Goal: Task Accomplishment & Management: Manage account settings

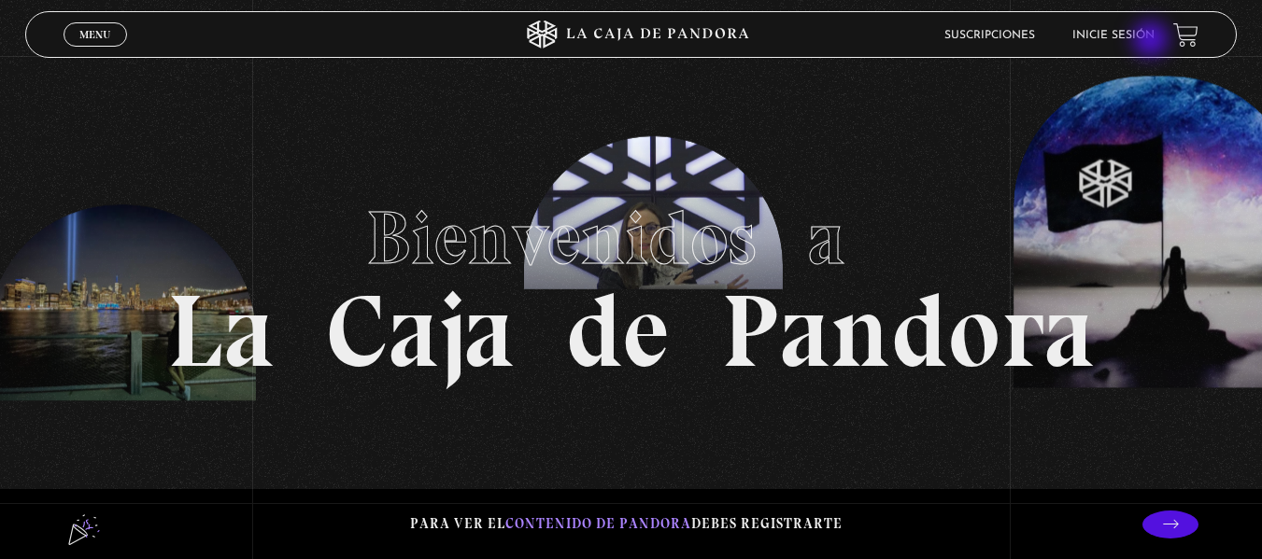
click at [1152, 41] on li "Inicie sesión" at bounding box center [1113, 35] width 82 height 29
click at [1121, 30] on link "Inicie sesión" at bounding box center [1113, 35] width 82 height 11
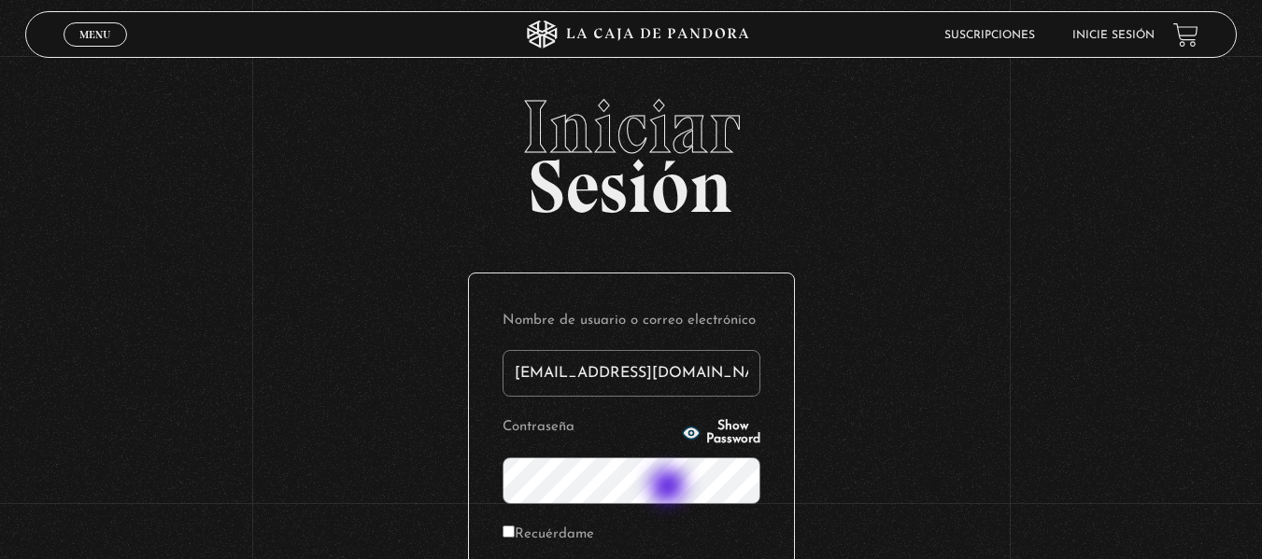
type input "[EMAIL_ADDRESS][DOMAIN_NAME]"
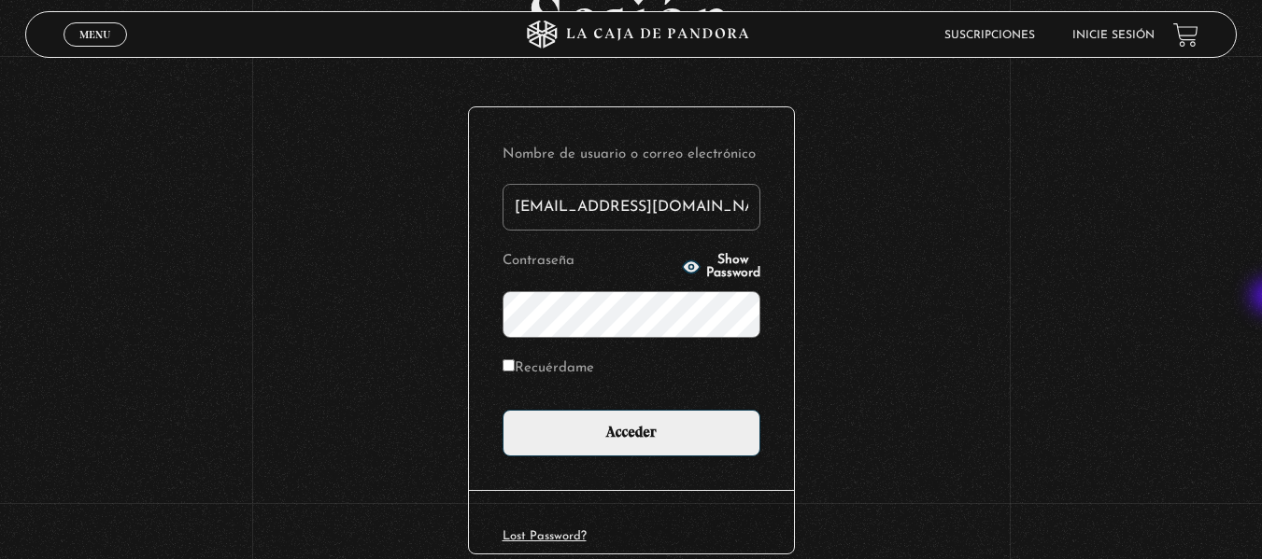
scroll to position [171, 0]
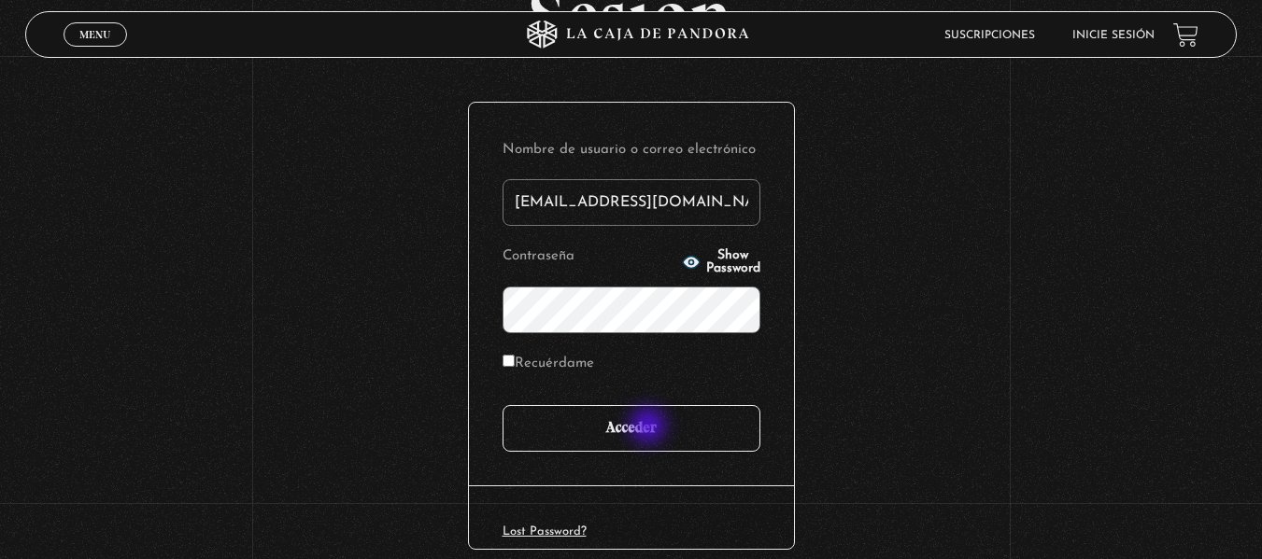
click at [650, 428] on input "Acceder" at bounding box center [631, 428] width 258 height 47
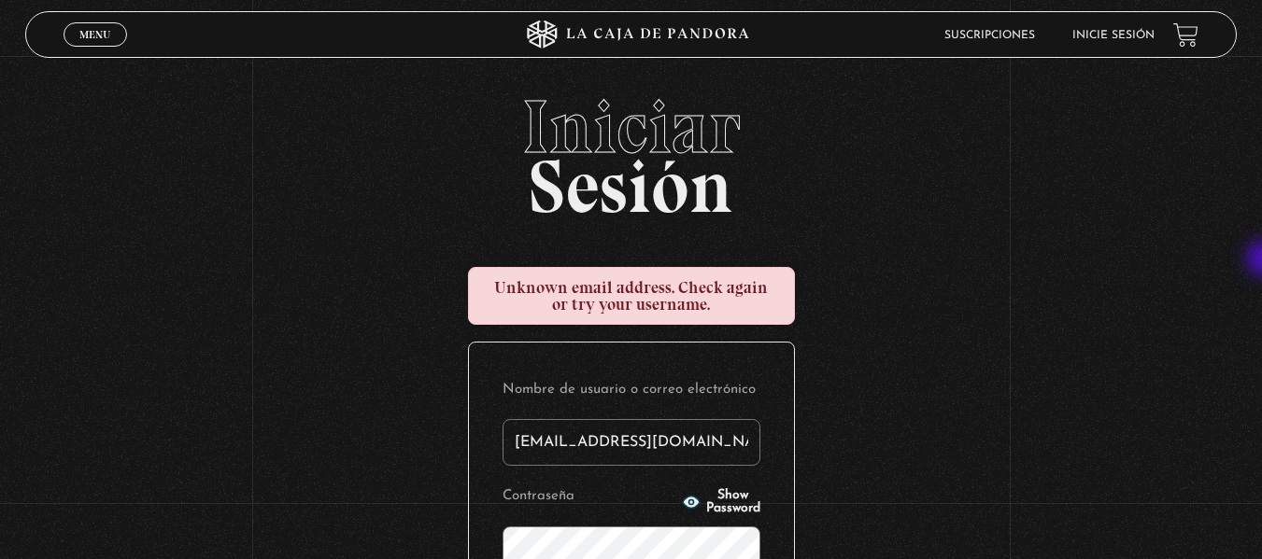
drag, startPoint x: 1261, startPoint y: 202, endPoint x: 1266, endPoint y: 261, distance: 59.1
click at [1261, 261] on html "ingresar al sitio Ver Video Más Información Solicitar Por favor coloque su disp…" at bounding box center [631, 441] width 1262 height 883
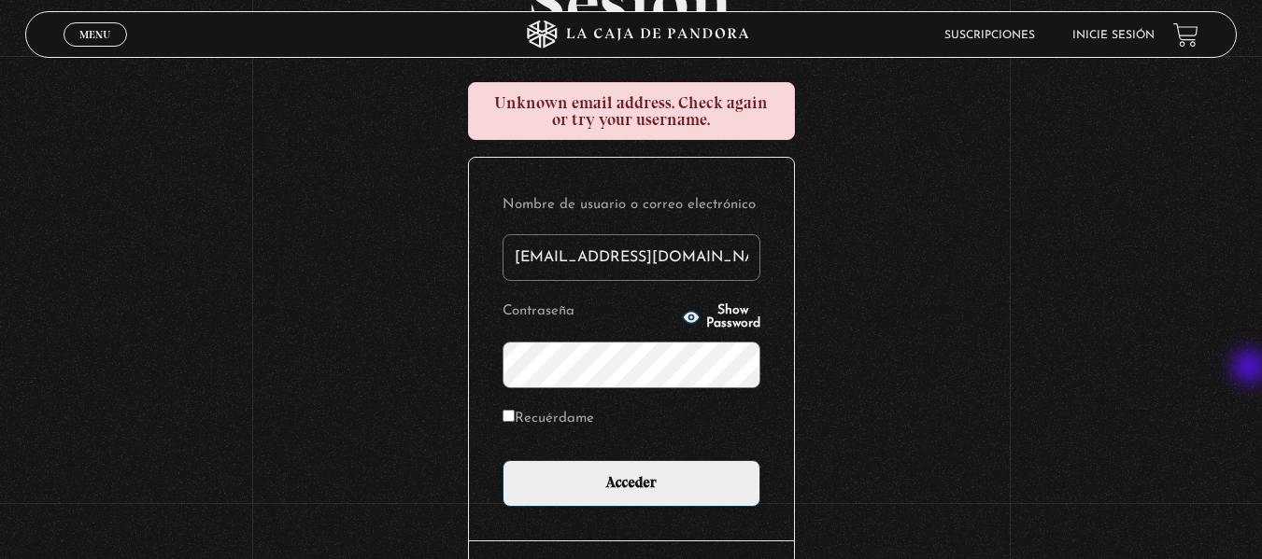
scroll to position [186, 0]
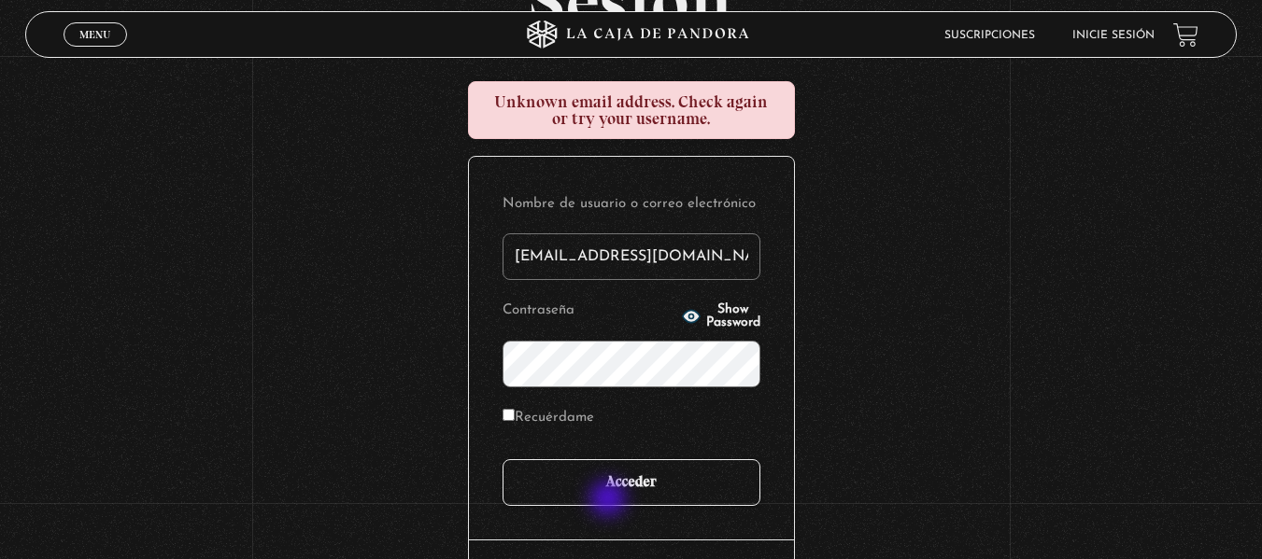
click at [610, 501] on input "Acceder" at bounding box center [631, 482] width 258 height 47
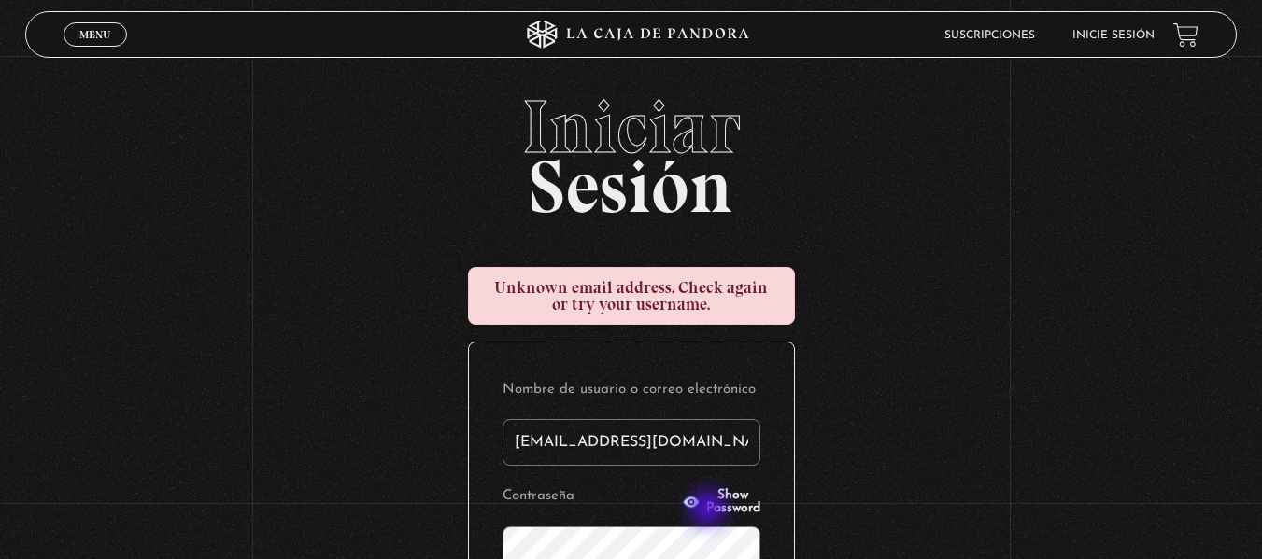
click at [710, 510] on button "Show Password" at bounding box center [721, 502] width 78 height 26
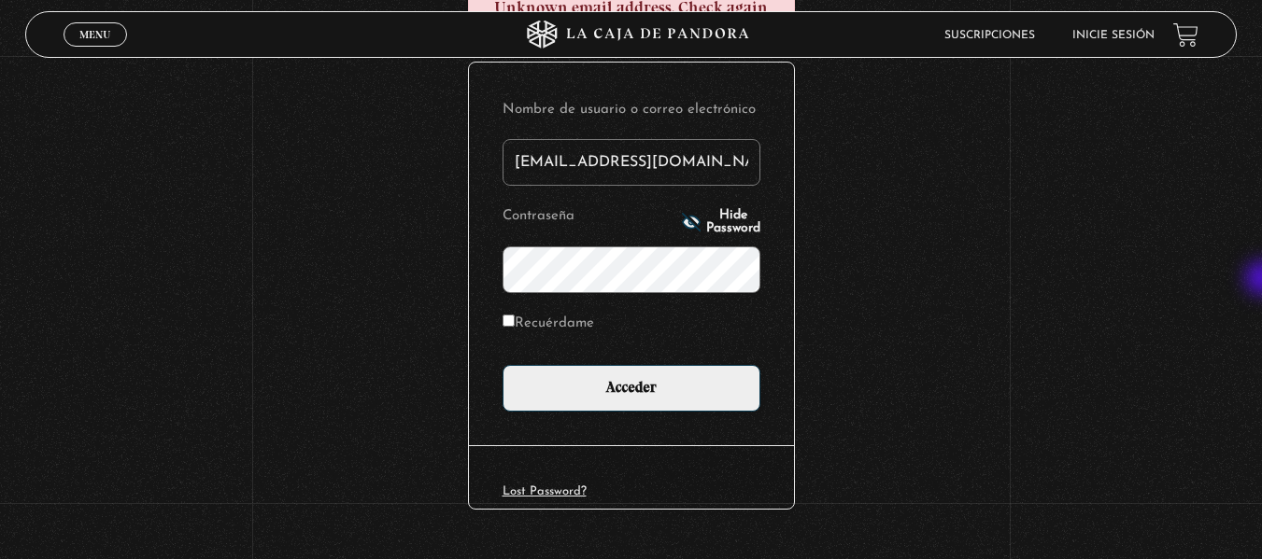
scroll to position [324, 0]
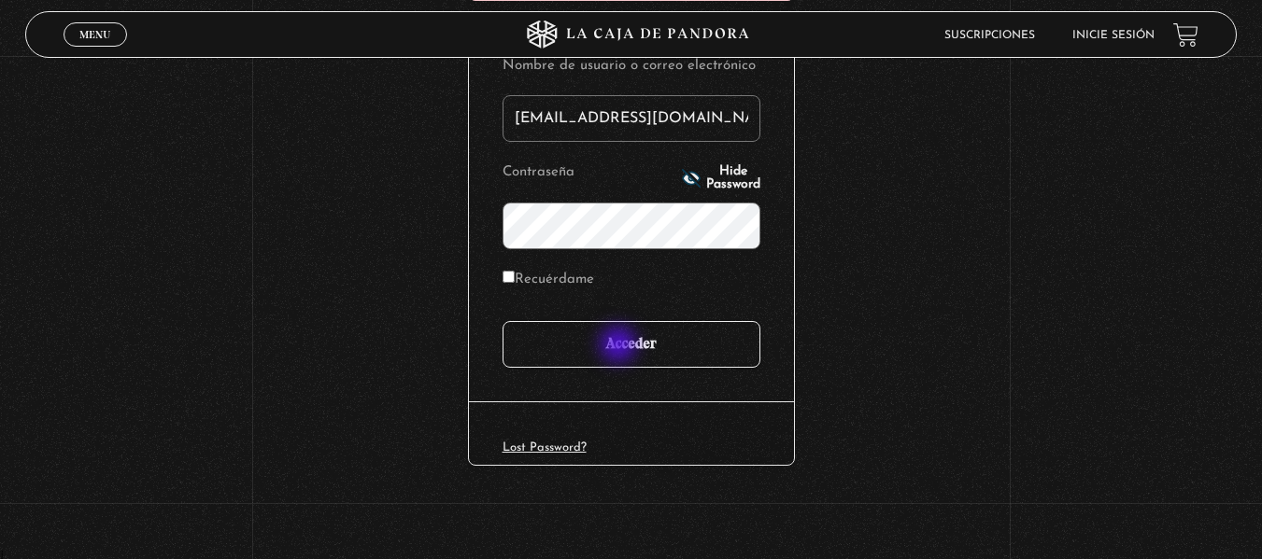
click at [620, 346] on input "Acceder" at bounding box center [631, 344] width 258 height 47
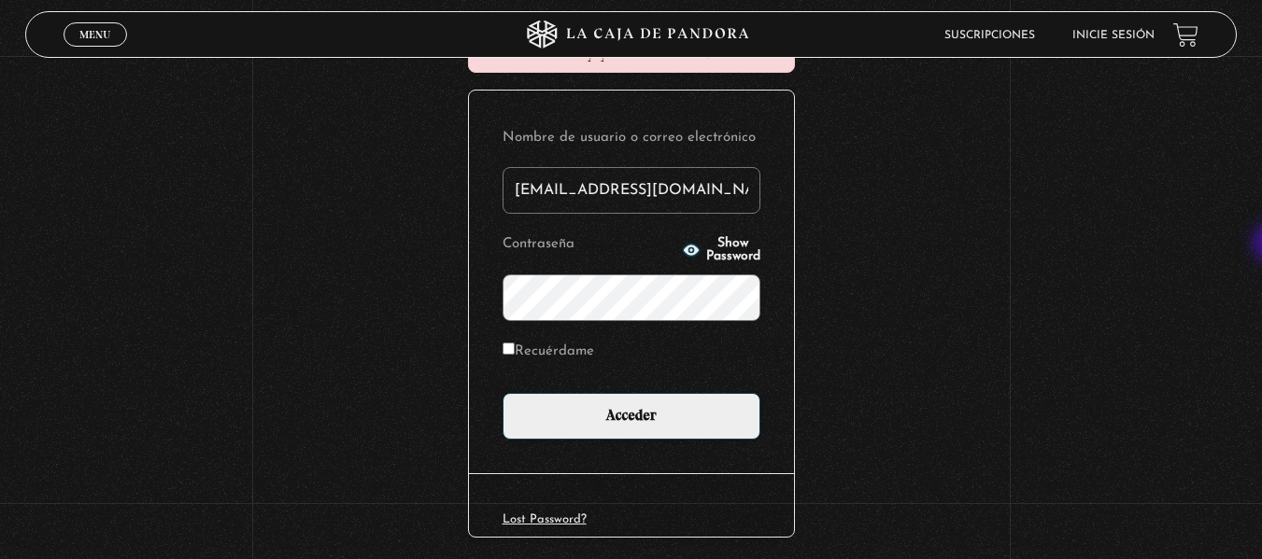
scroll to position [324, 0]
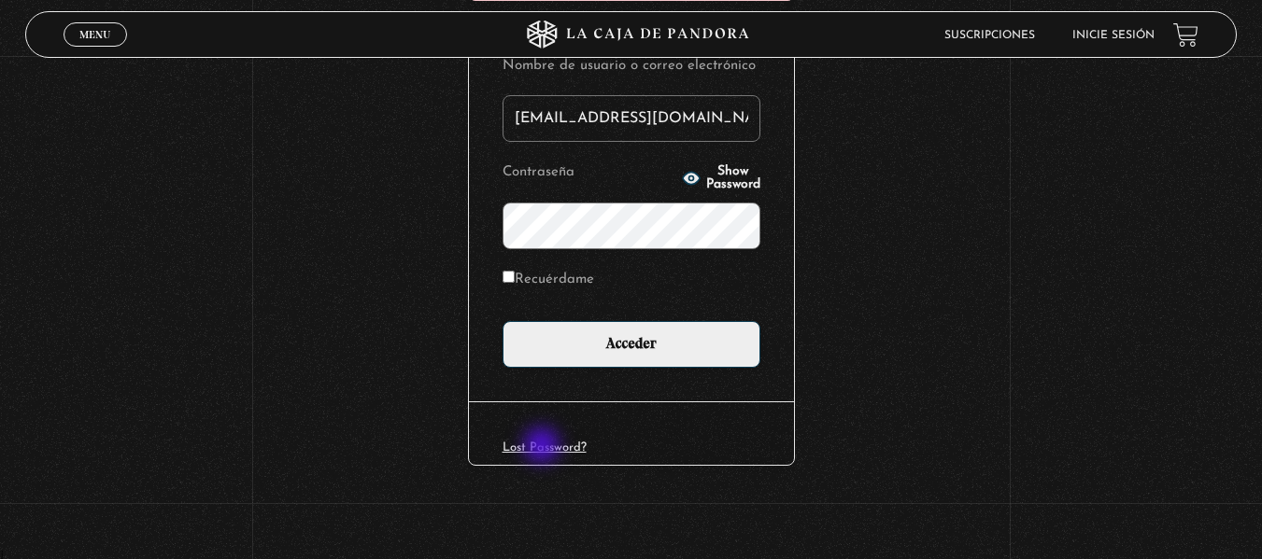
click at [543, 447] on link "Lost Password?" at bounding box center [544, 448] width 84 height 12
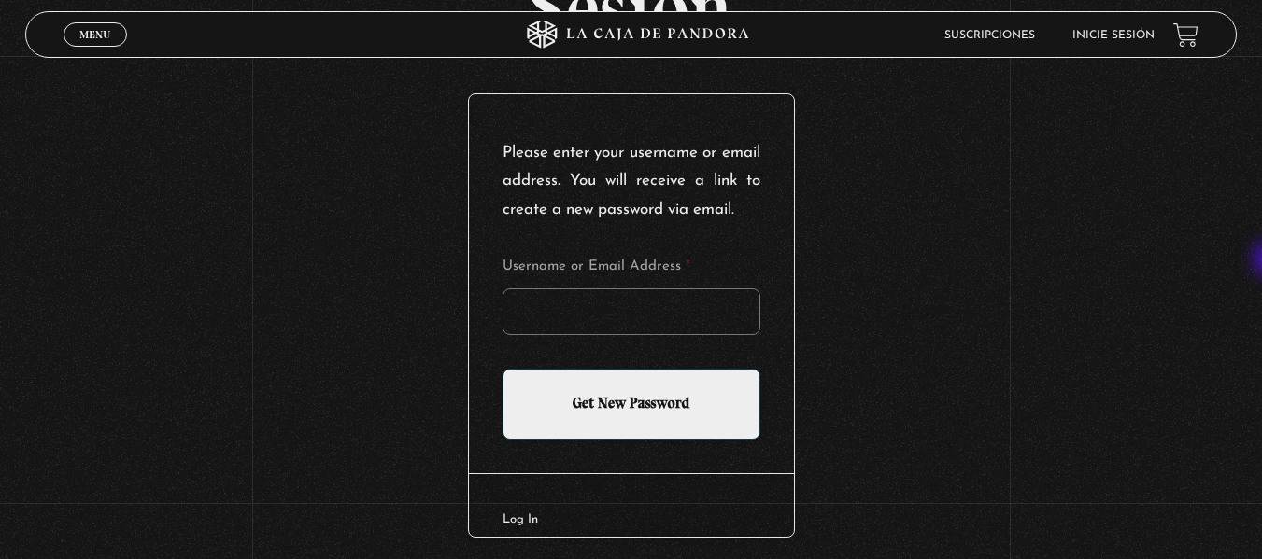
scroll to position [185, 0]
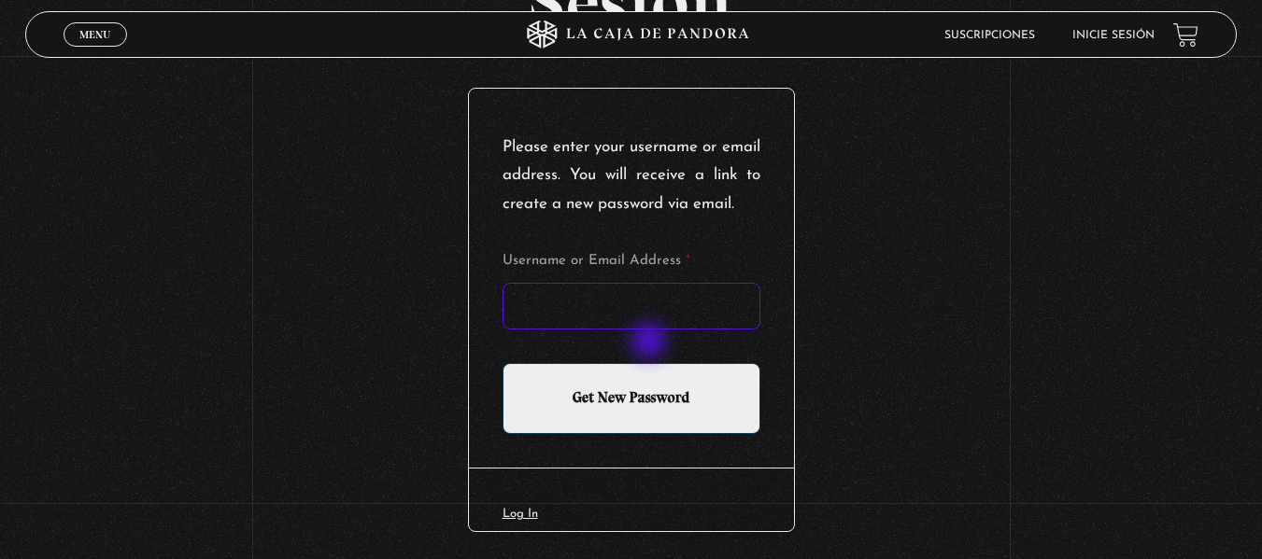
click at [651, 330] on input "Username or Email Address *" at bounding box center [631, 306] width 258 height 47
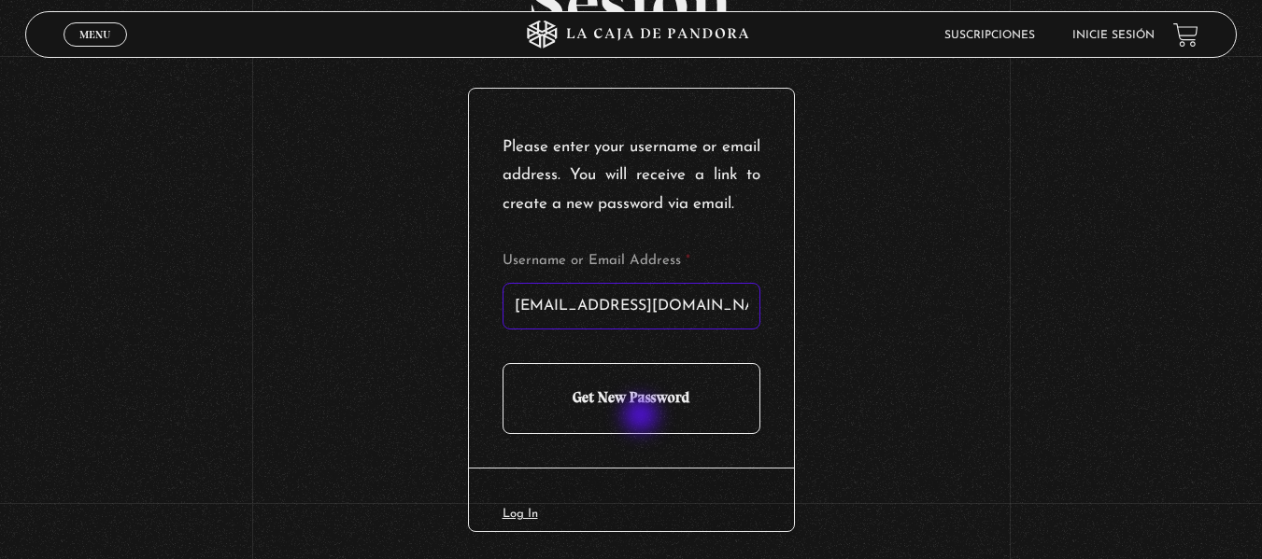
type input "[EMAIL_ADDRESS][DOMAIN_NAME]"
click at [642, 417] on input "Get New Password" at bounding box center [631, 398] width 258 height 71
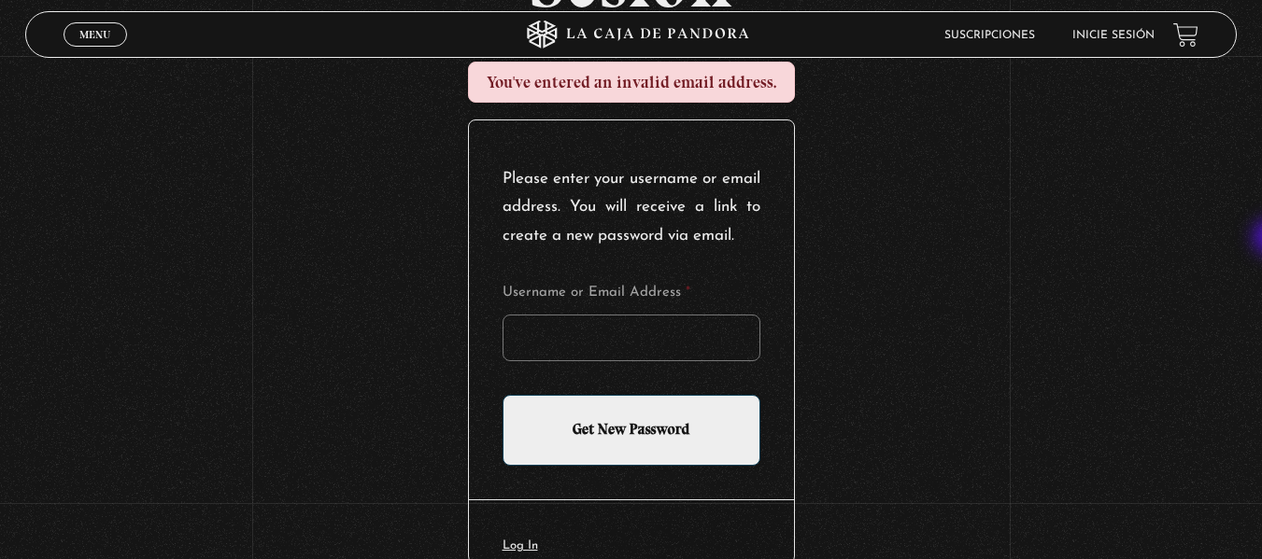
scroll to position [206, 0]
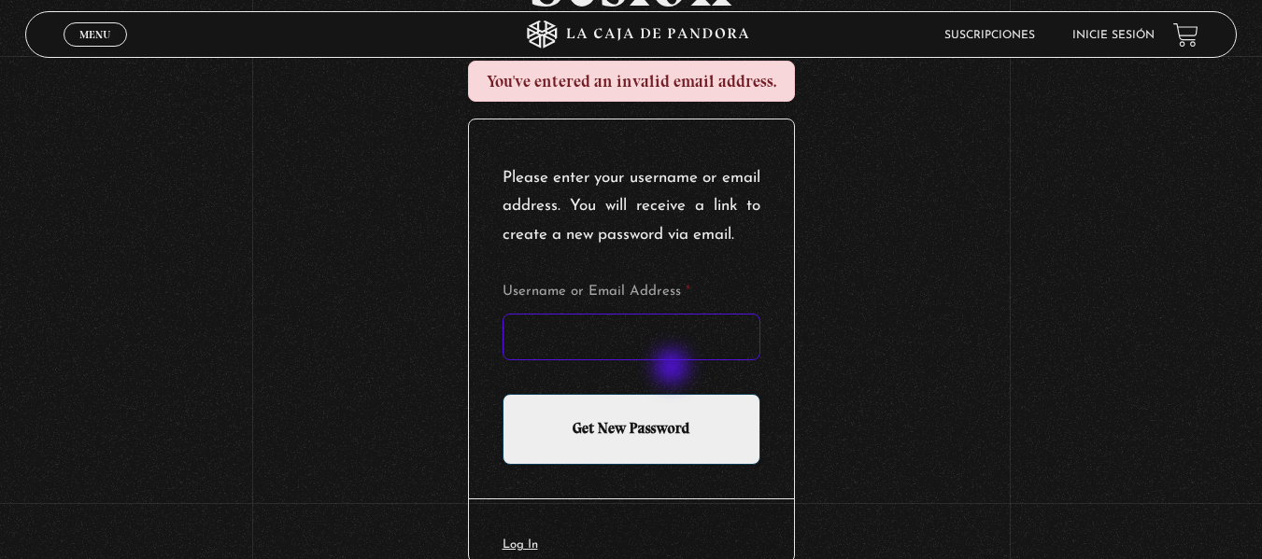
click at [673, 360] on input "Username or Email Address *" at bounding box center [631, 337] width 258 height 47
type input "pamgc54@gmail.com"
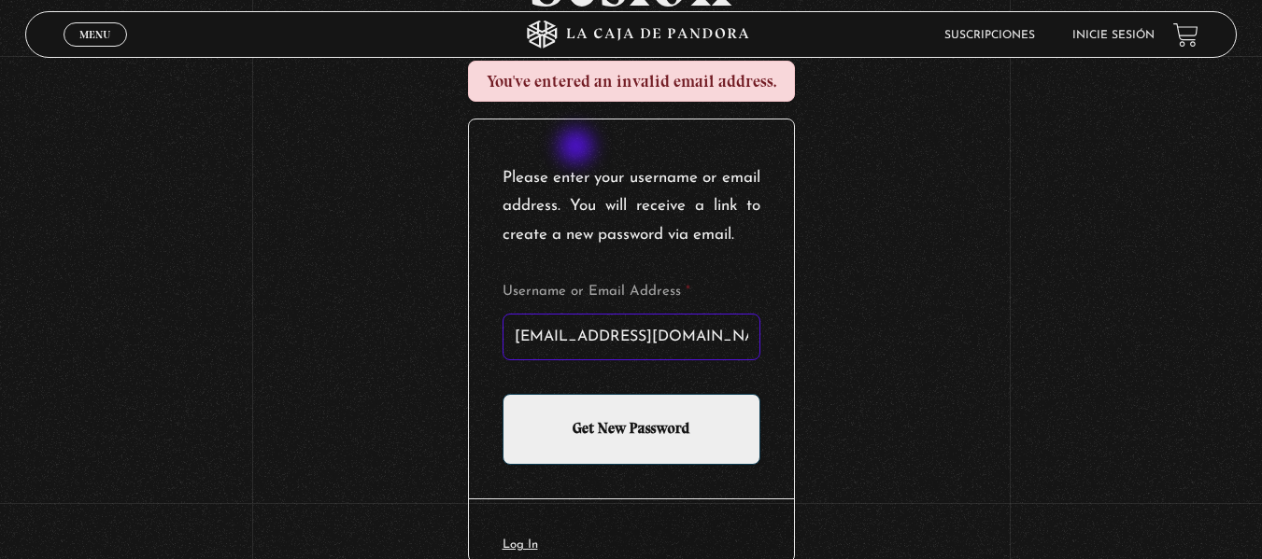
drag, startPoint x: 492, startPoint y: 87, endPoint x: 598, endPoint y: 165, distance: 131.5
click at [598, 165] on section "You've entered an invalid email address. Please enter your username or email ad…" at bounding box center [631, 314] width 327 height 530
drag, startPoint x: 508, startPoint y: 170, endPoint x: 595, endPoint y: 230, distance: 105.4
click at [595, 230] on div "Please enter your username or email address. You will receive a link to create …" at bounding box center [631, 309] width 325 height 379
click at [595, 230] on p "Please enter your username or email address. You will receive a link to create …" at bounding box center [631, 207] width 258 height 86
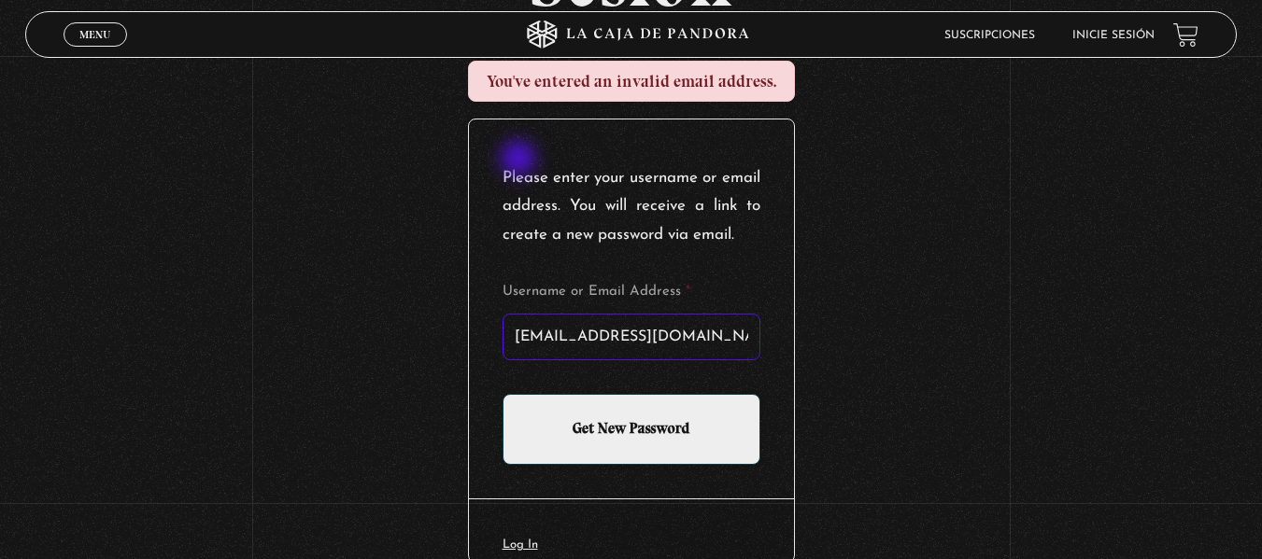
drag, startPoint x: 561, startPoint y: 260, endPoint x: 514, endPoint y: 157, distance: 113.2
click at [514, 157] on div "Please enter your username or email address. You will receive a link to create …" at bounding box center [631, 309] width 325 height 379
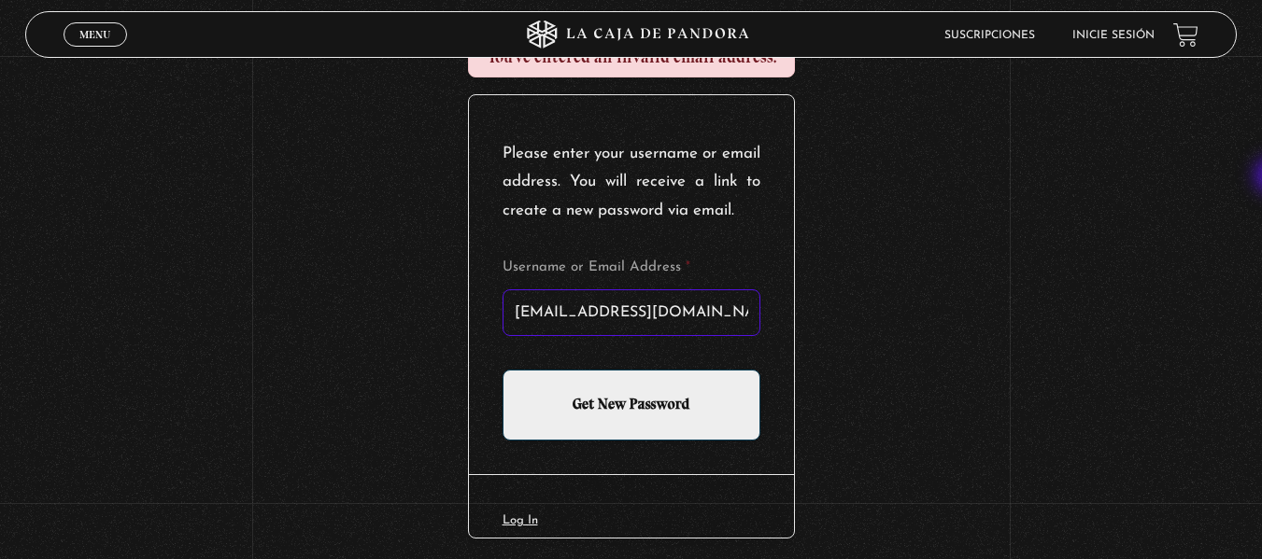
scroll to position [233, 0]
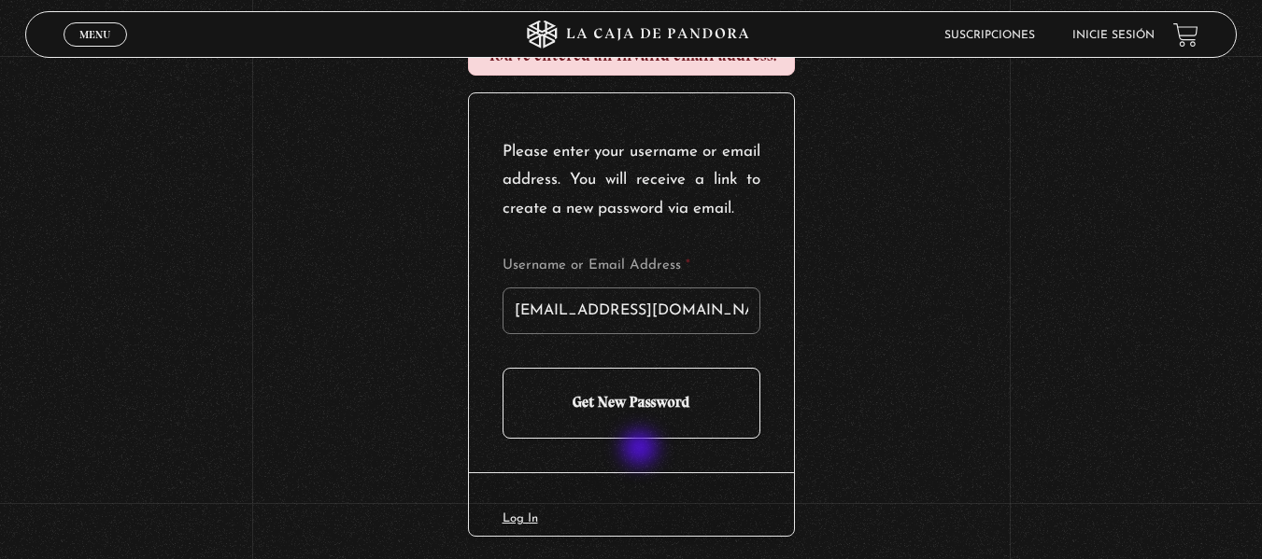
click at [642, 439] on input "Get New Password" at bounding box center [631, 403] width 258 height 71
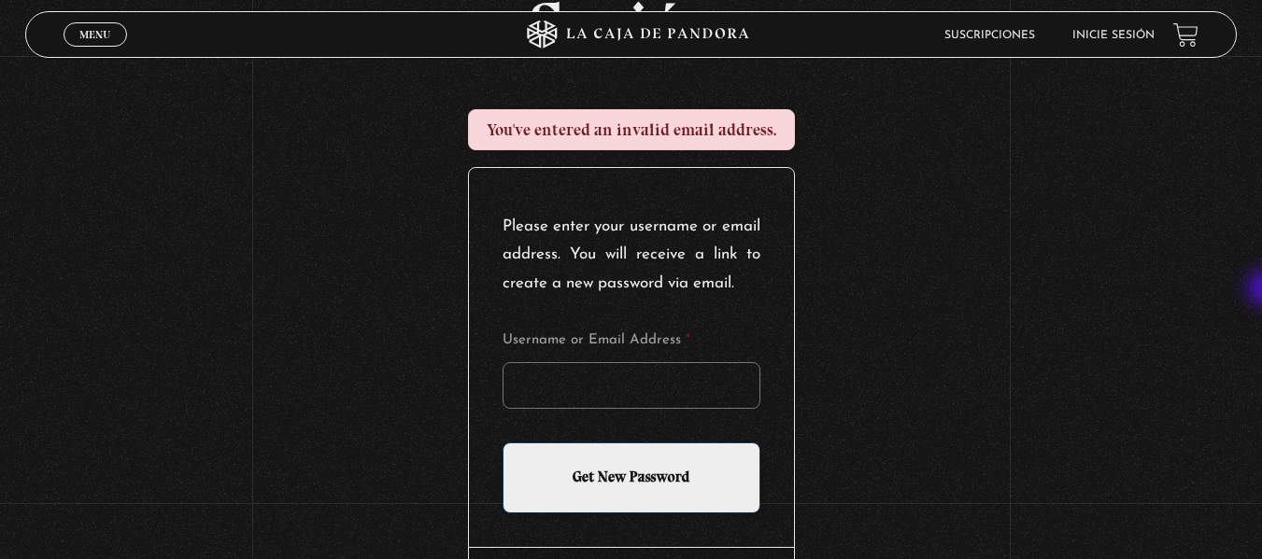
scroll to position [161, 0]
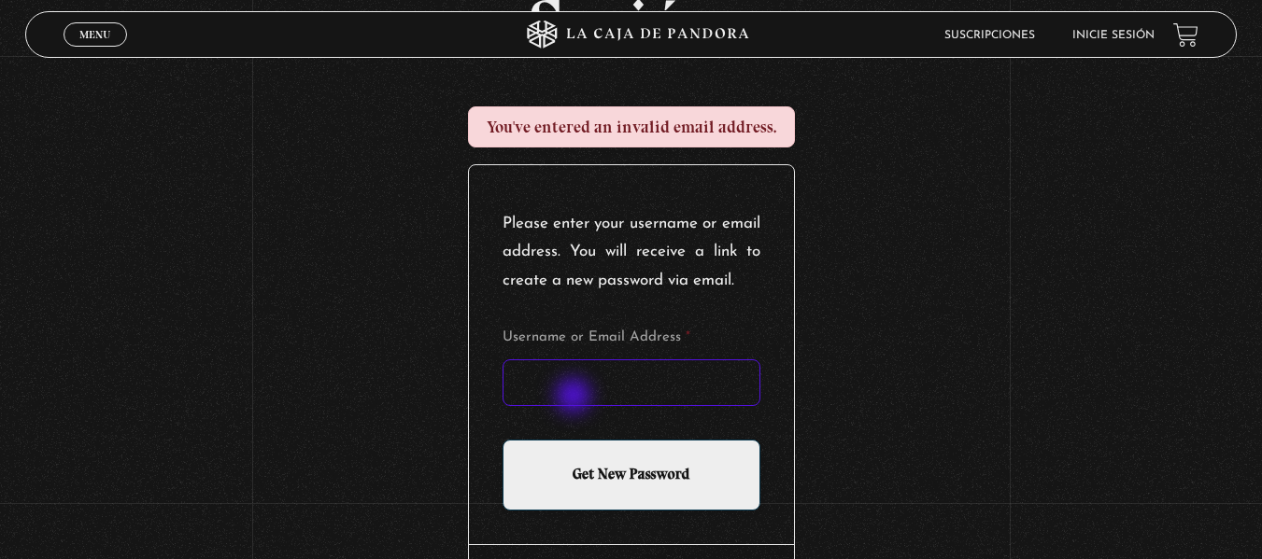
click at [575, 398] on input "Username or Email Address *" at bounding box center [631, 383] width 258 height 47
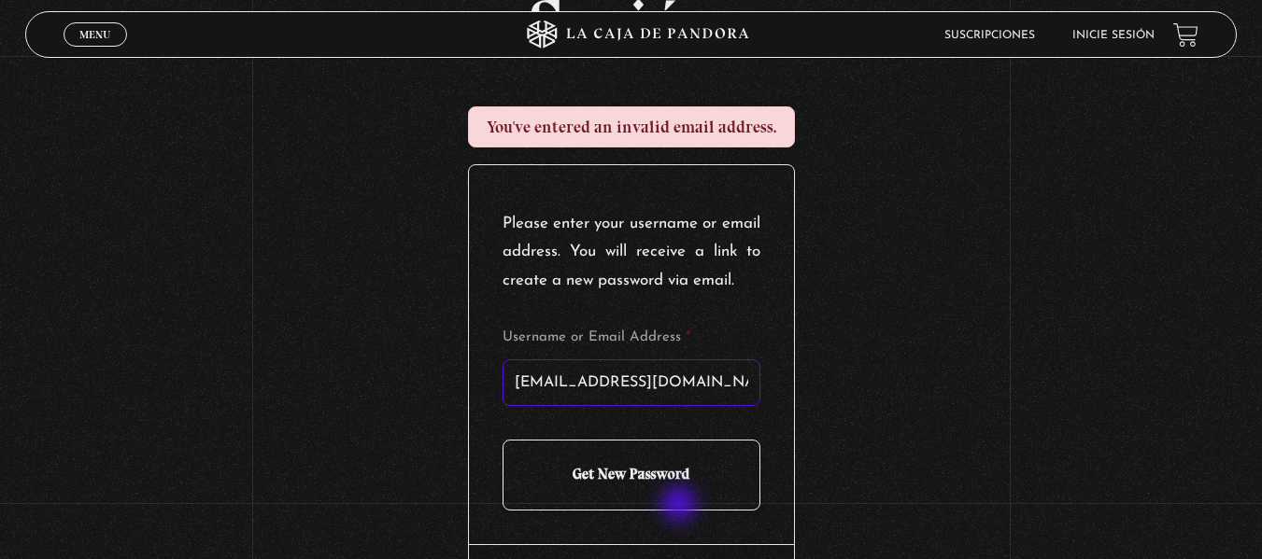
type input "pamelagonzalezc6@gmail.com"
click at [681, 506] on input "Get New Password" at bounding box center [631, 475] width 258 height 71
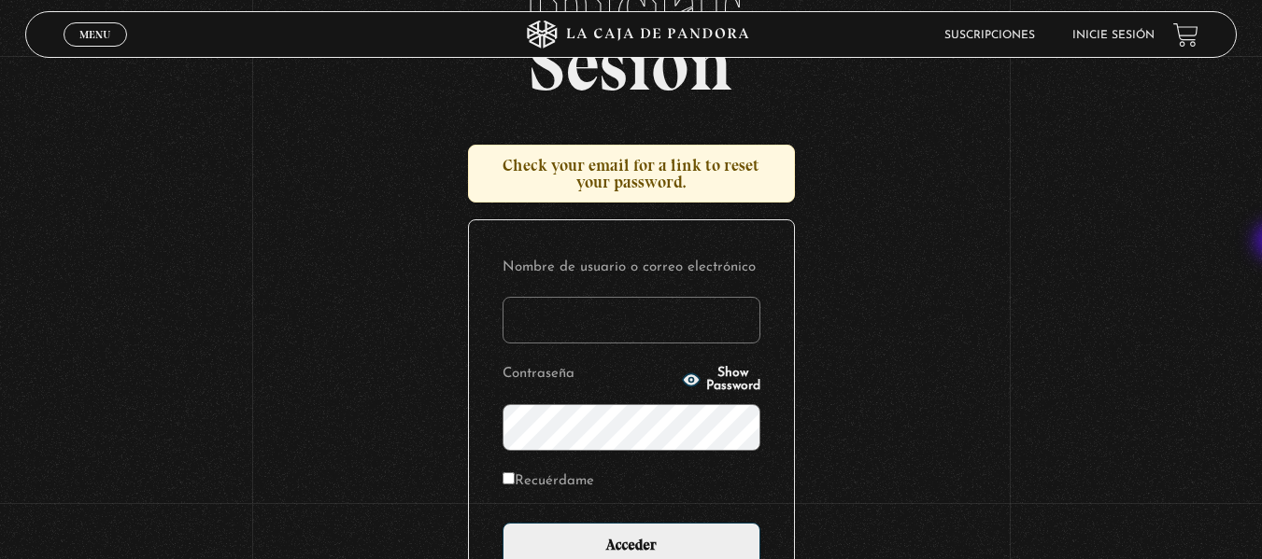
scroll to position [123, 0]
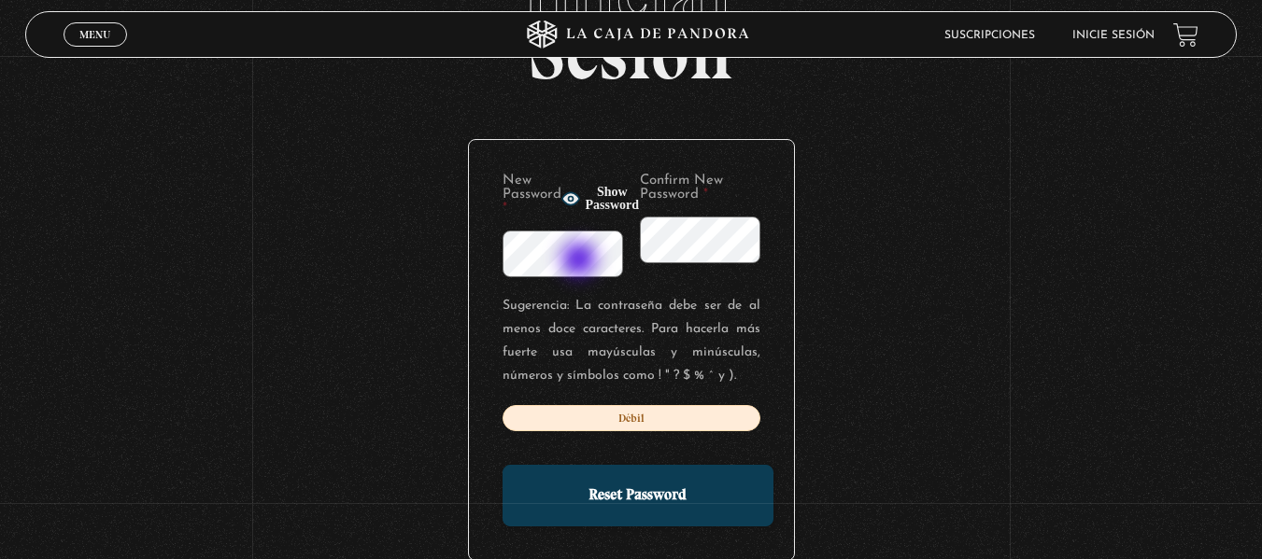
scroll to position [0, 5]
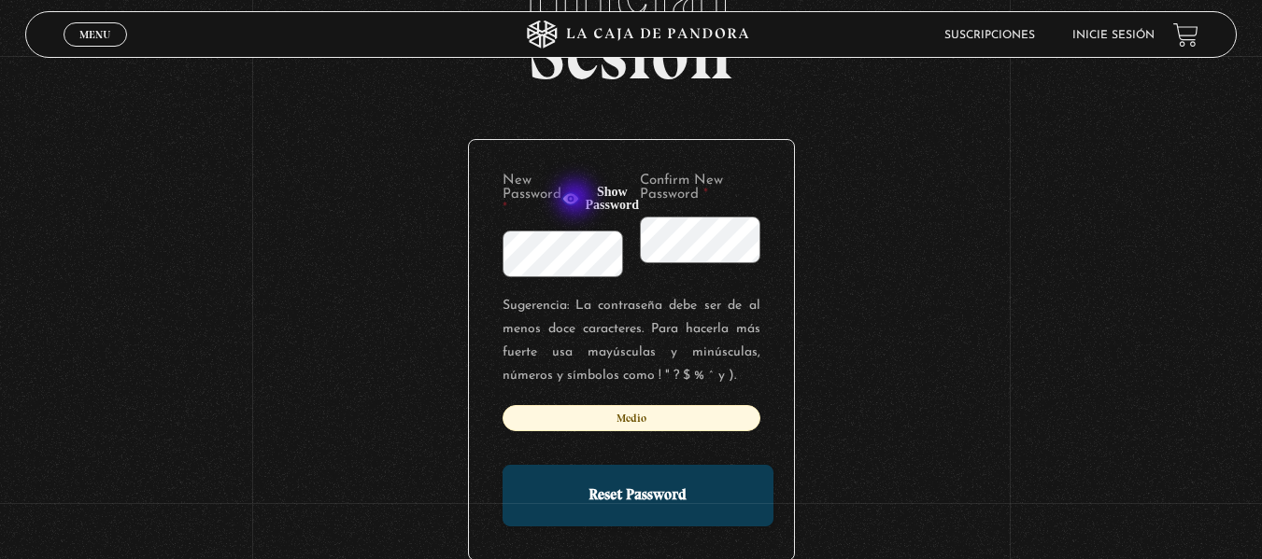
click at [572, 200] on circle "button" at bounding box center [570, 199] width 5 height 5
click at [643, 261] on div "New Password * Hide password Confirm New Password *" at bounding box center [631, 226] width 258 height 104
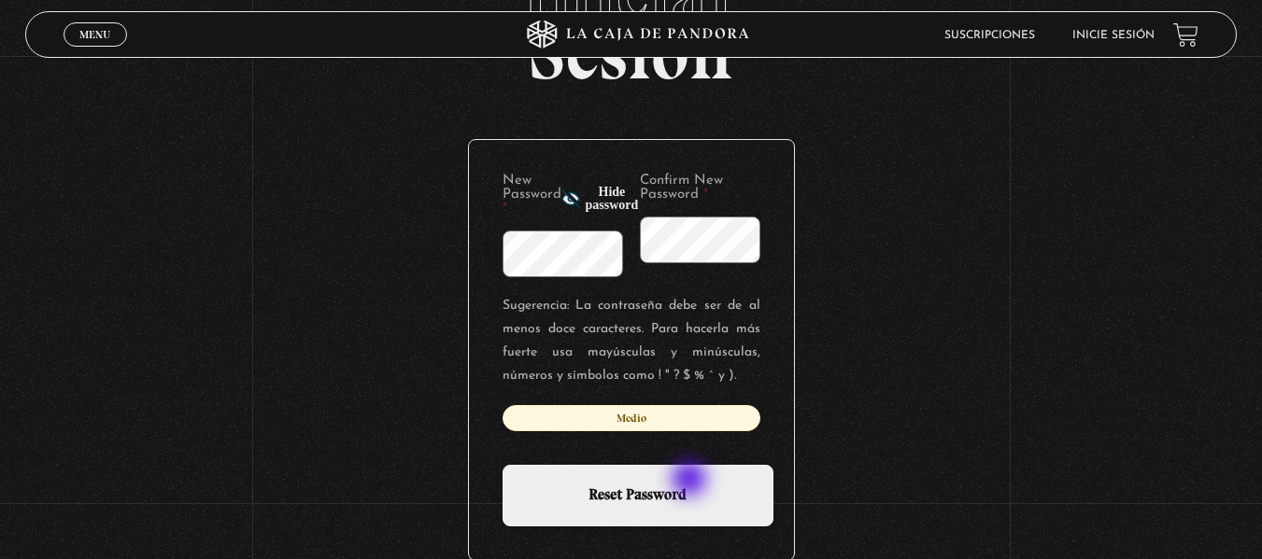
scroll to position [0, 0]
click at [691, 481] on input "Reset Password" at bounding box center [637, 496] width 271 height 62
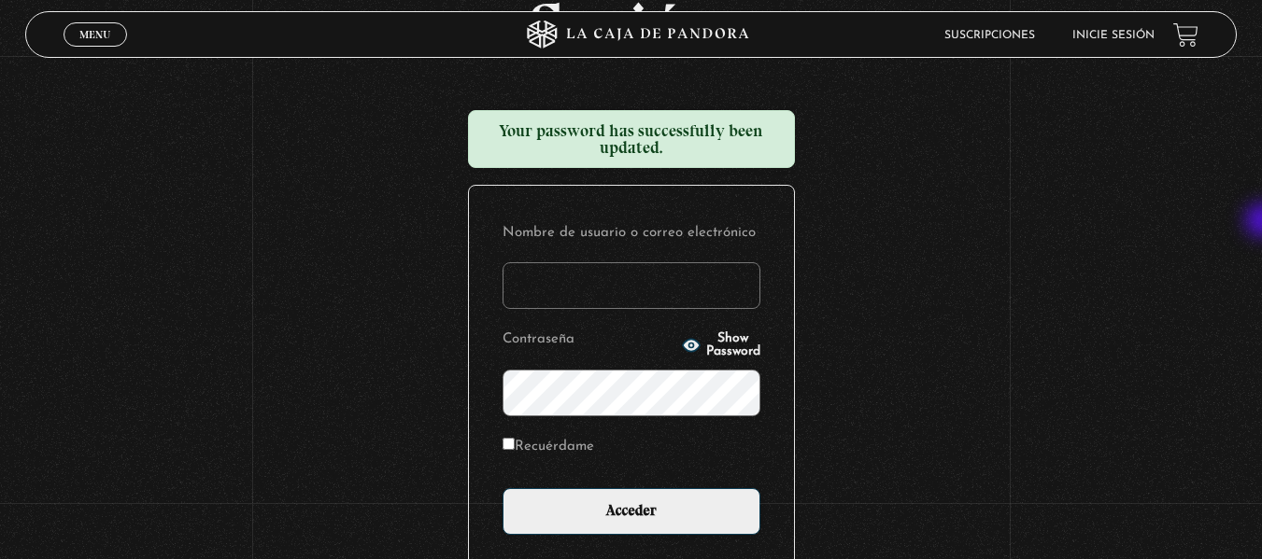
scroll to position [162, 0]
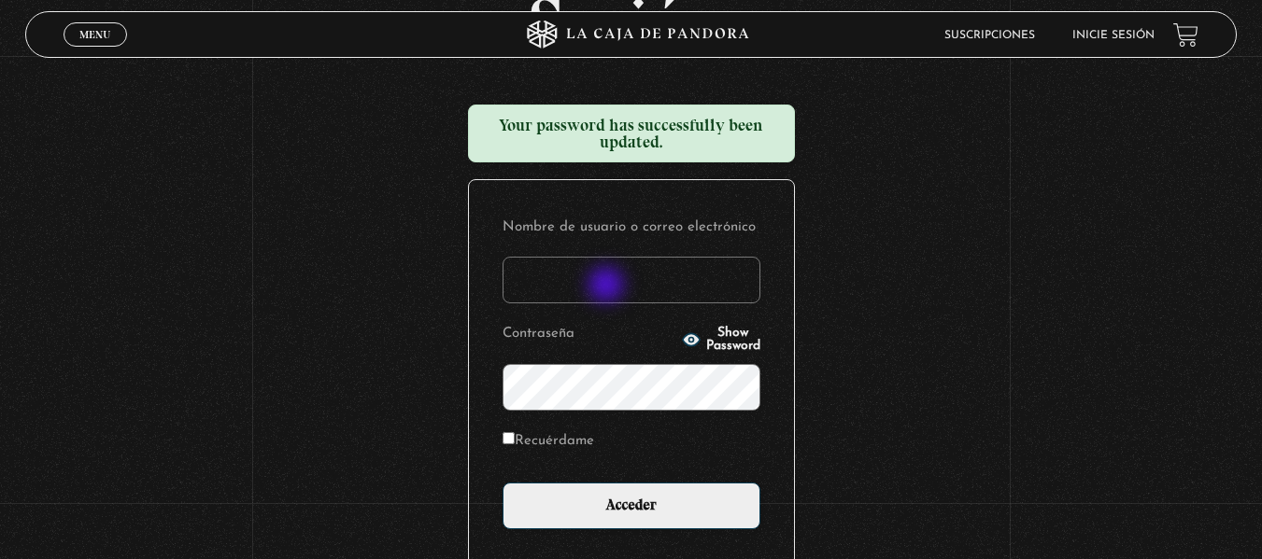
click at [608, 287] on input "Nombre de usuario o correo electrónico" at bounding box center [631, 280] width 258 height 47
type input "pamelagonzalezc6@gmail.com"
click at [682, 339] on icon "button" at bounding box center [690, 339] width 17 height 12
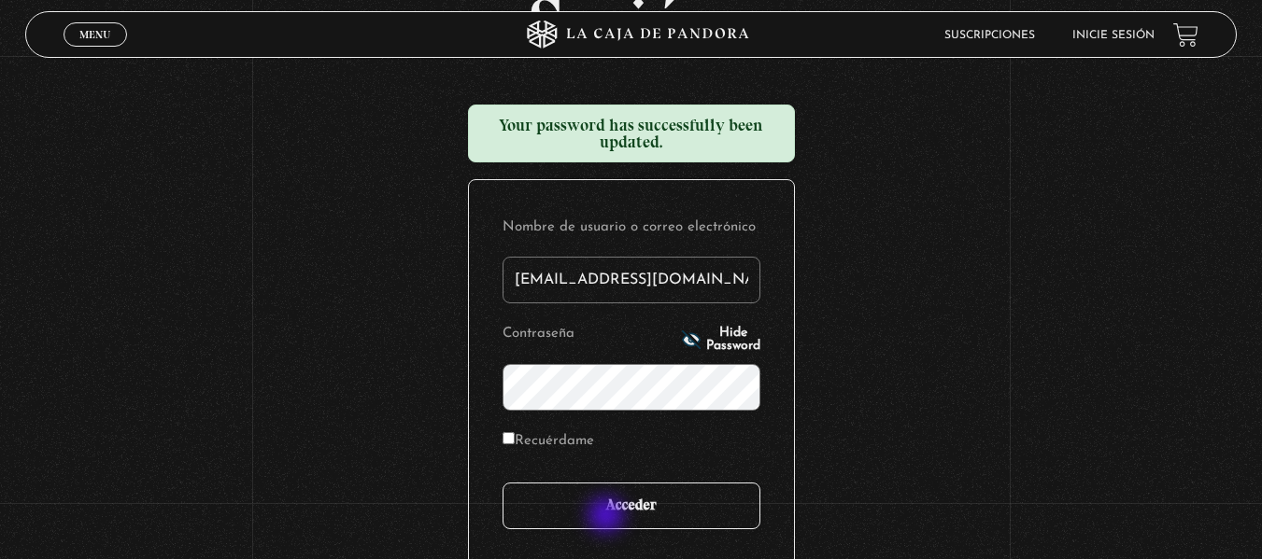
click at [608, 517] on input "Acceder" at bounding box center [631, 506] width 258 height 47
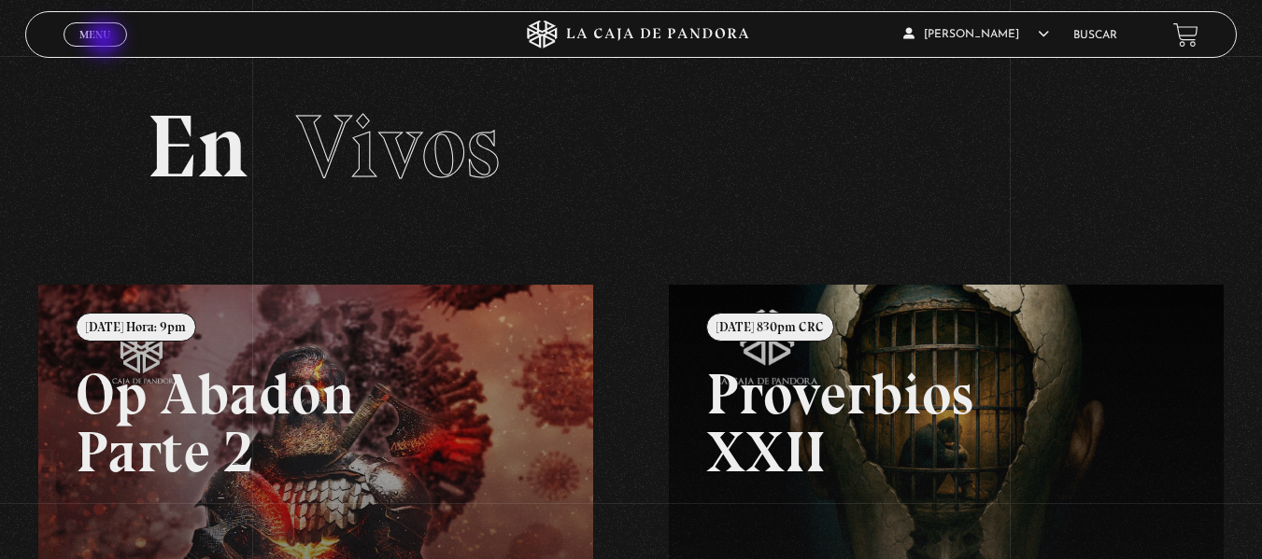
click at [106, 40] on span "Menu" at bounding box center [94, 34] width 31 height 11
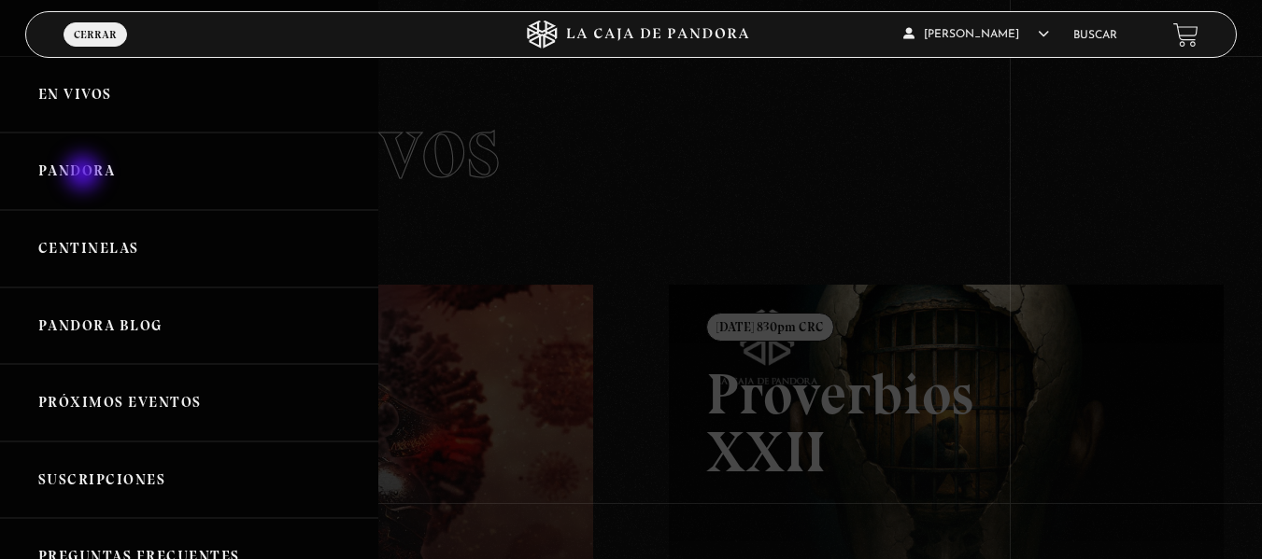
click at [85, 175] on link "Pandora" at bounding box center [189, 172] width 378 height 78
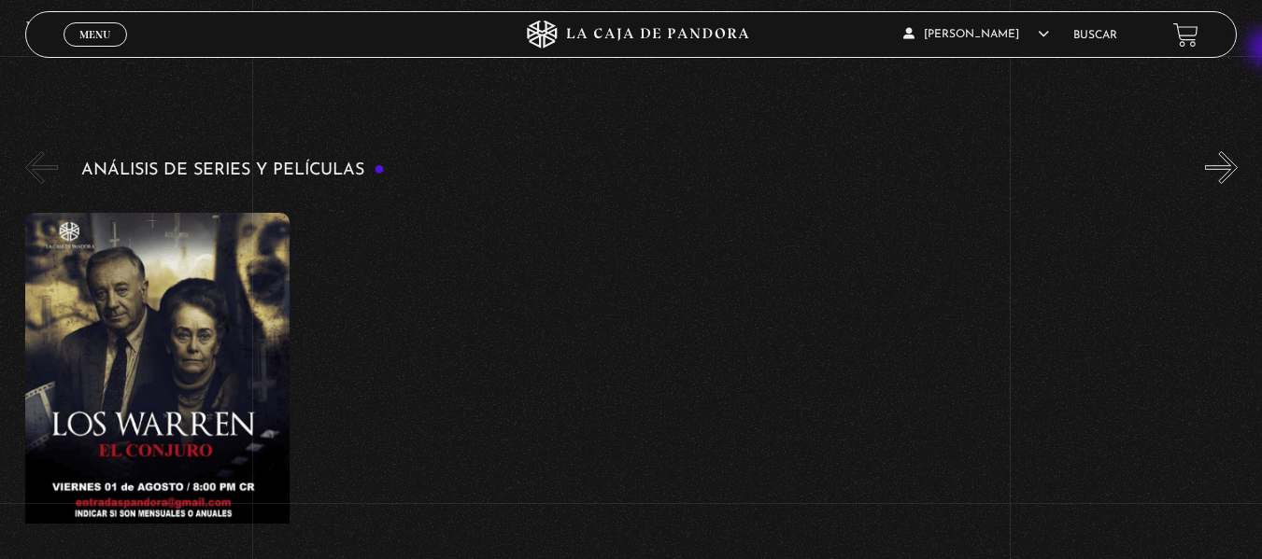
scroll to position [2402, 0]
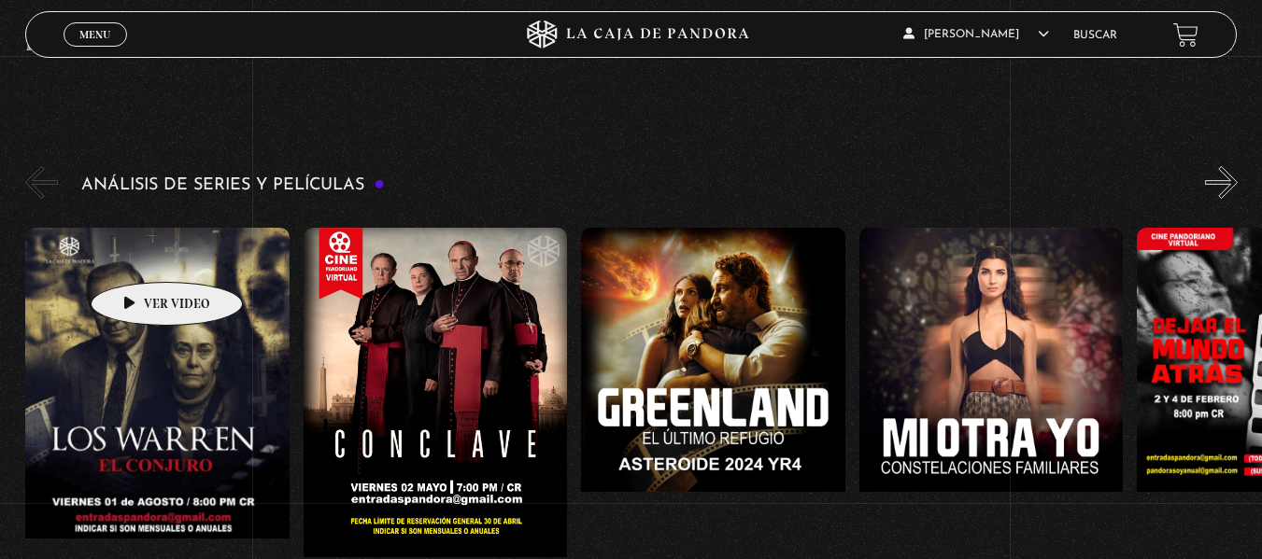
click at [137, 254] on figure at bounding box center [157, 396] width 264 height 336
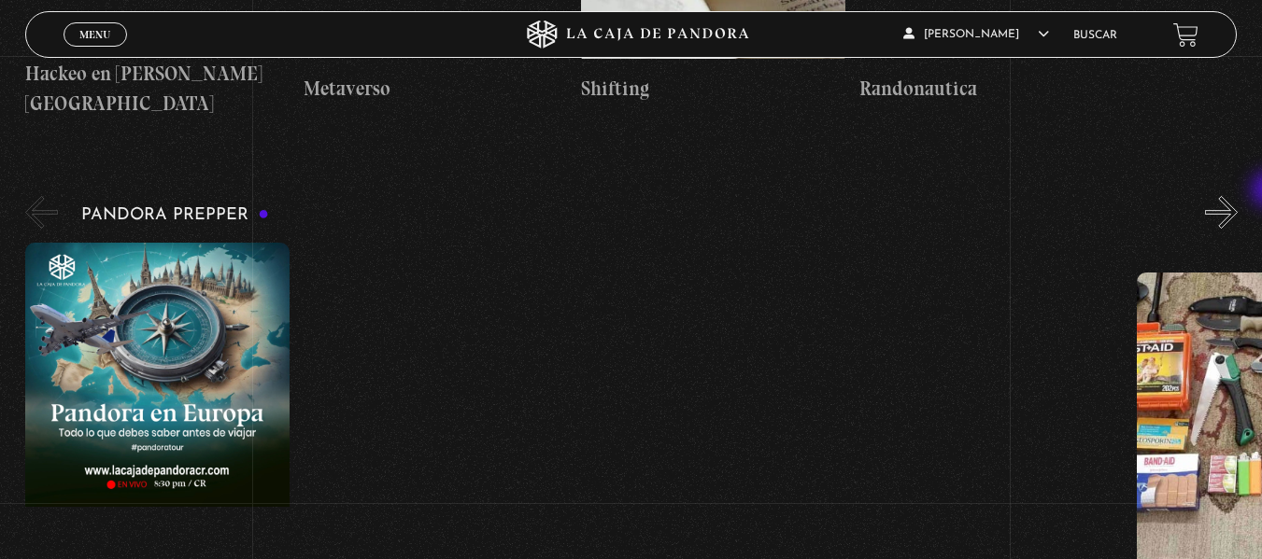
scroll to position [3831, 0]
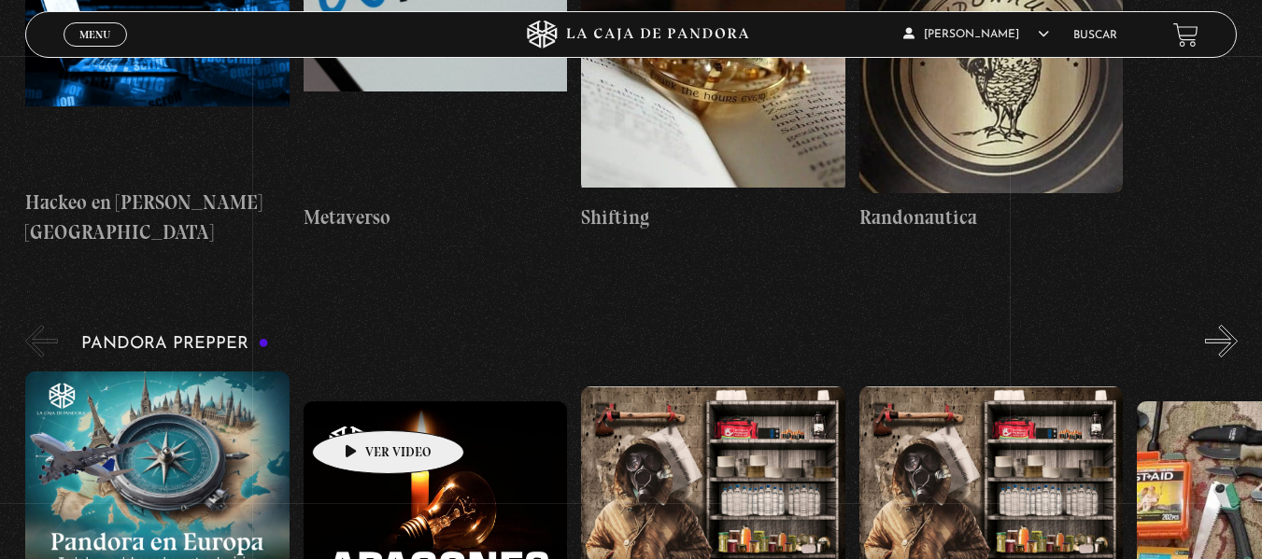
click at [359, 402] on figure at bounding box center [435, 570] width 264 height 336
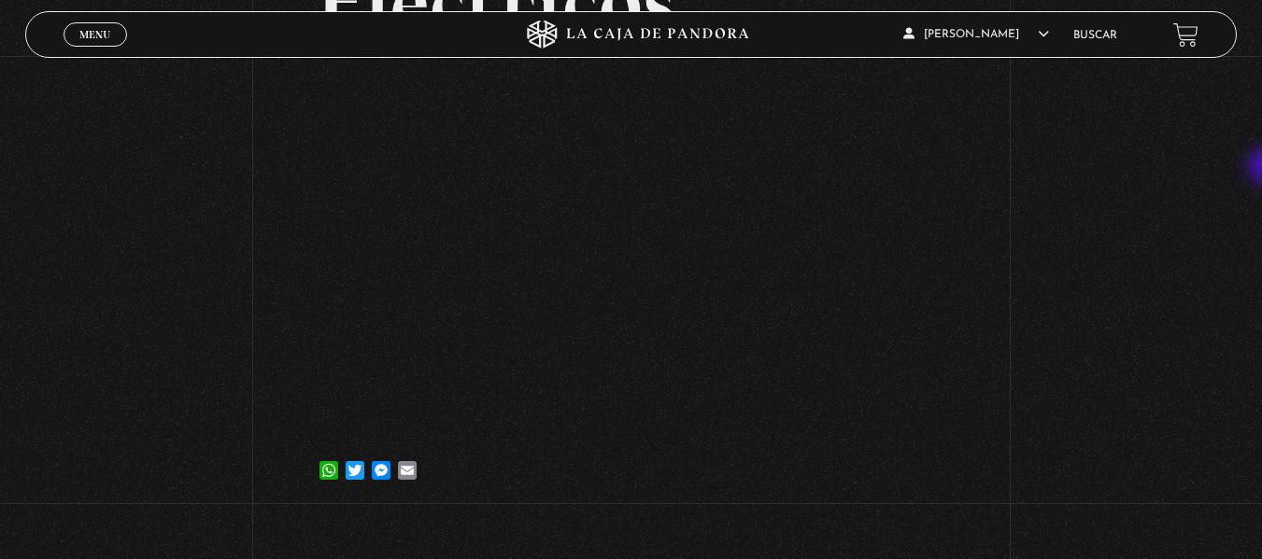
scroll to position [272, 0]
